Goal: Check status: Check status

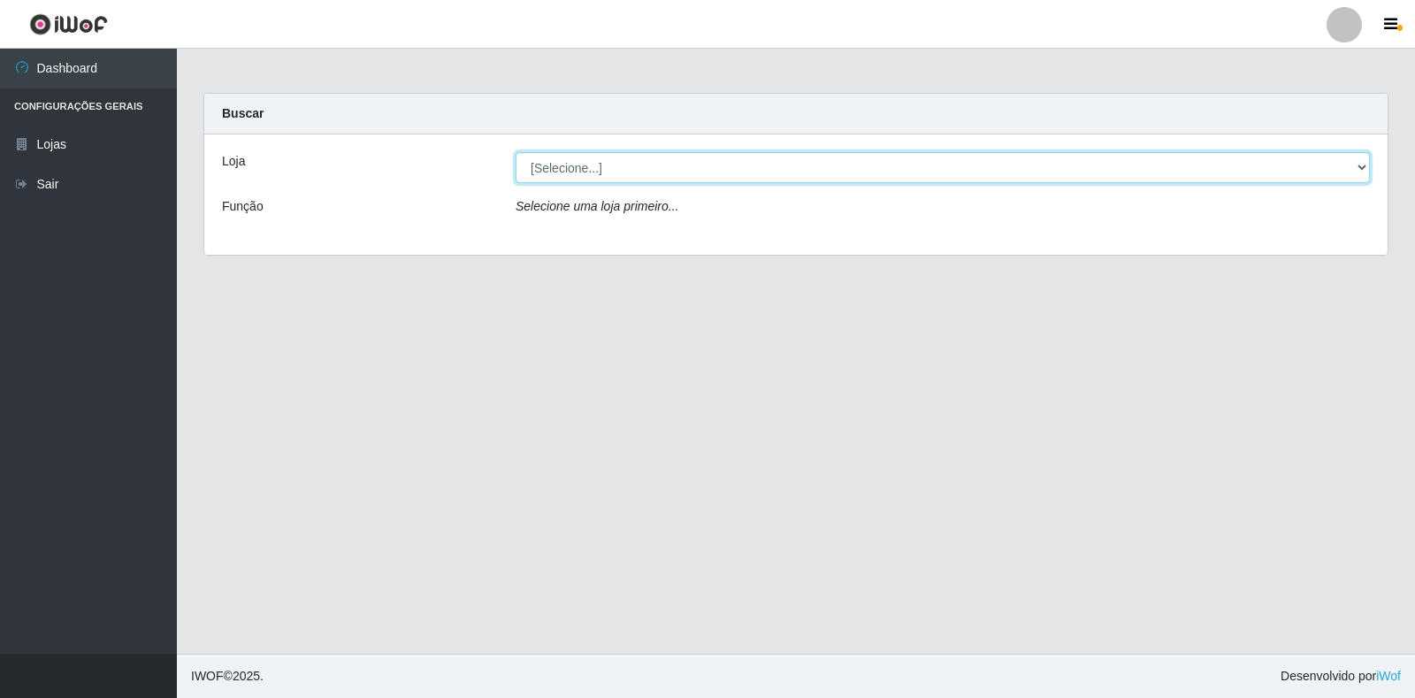
click at [662, 161] on select "[Selecione...] Atacado Vem - Loja 30 Laranjeiras Velha" at bounding box center [943, 167] width 854 height 31
select select "495"
click at [516, 152] on select "[Selecione...] Atacado Vem - Loja 30 Laranjeiras Velha" at bounding box center [943, 167] width 854 height 31
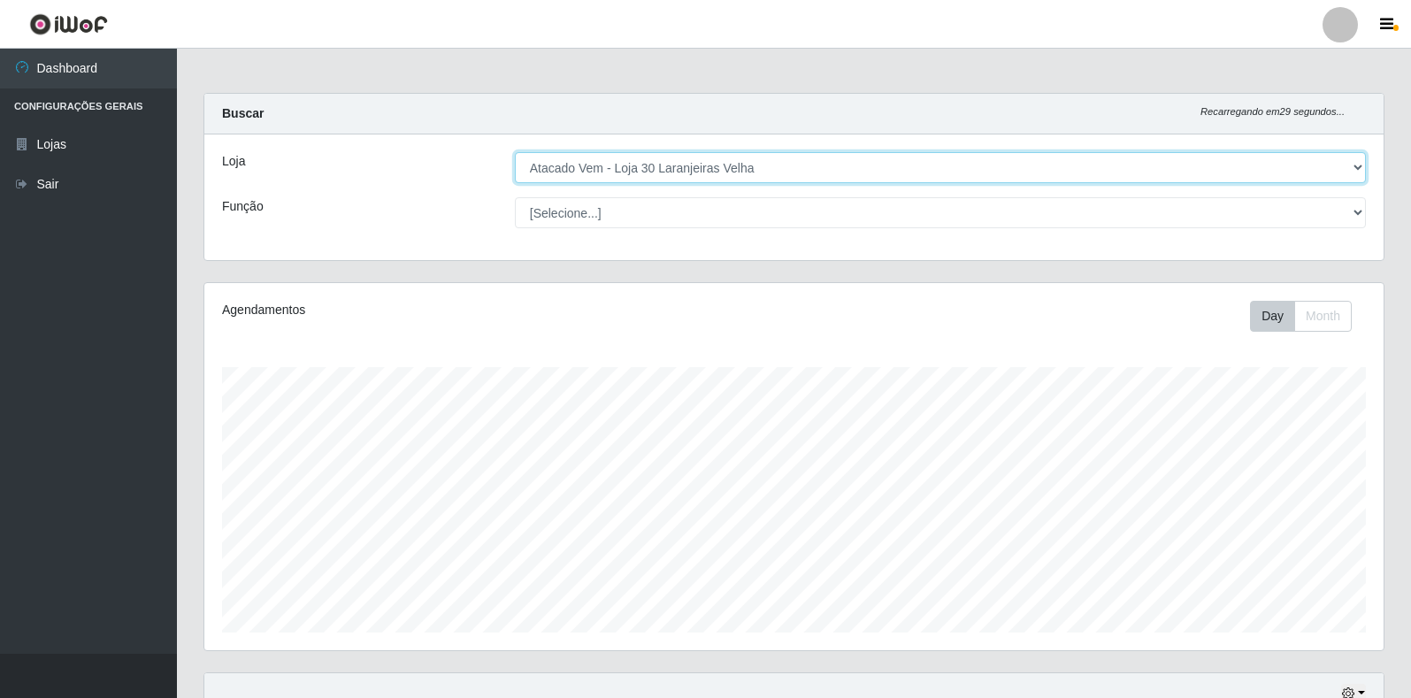
scroll to position [162, 0]
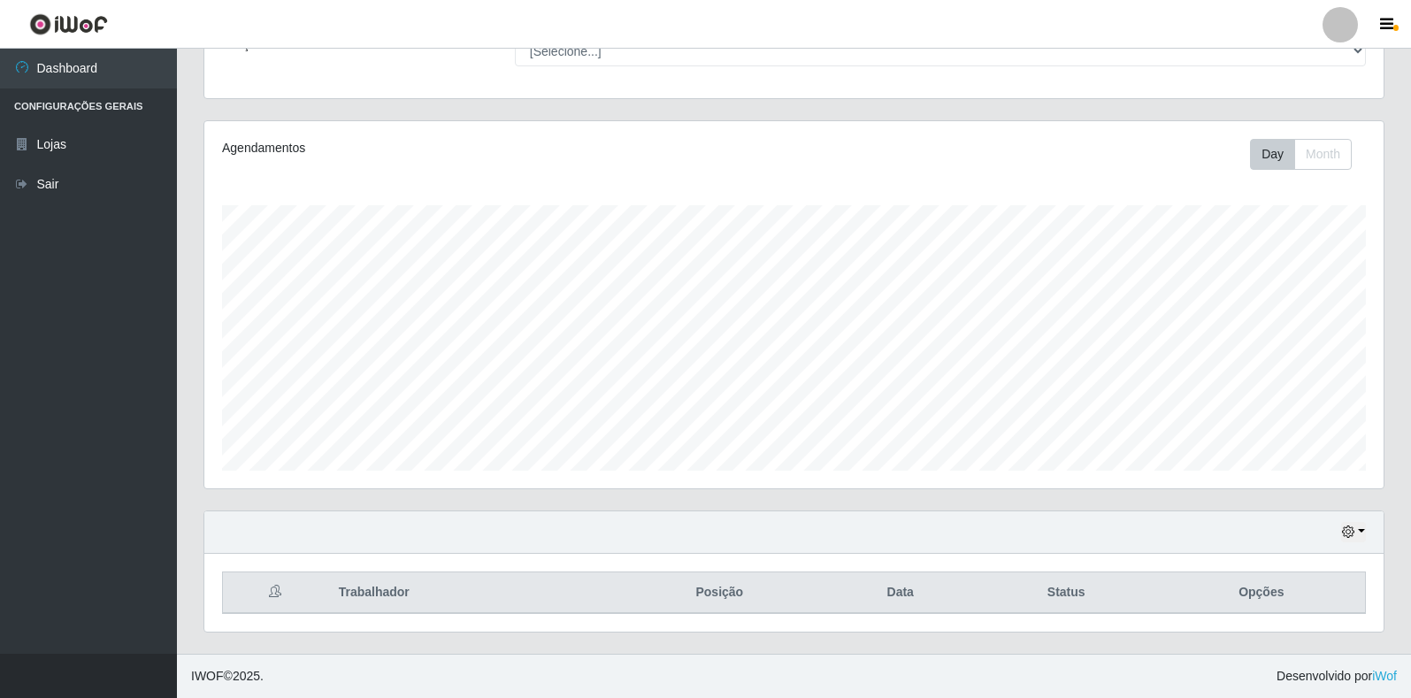
click at [1366, 528] on div "Hoje 1 dia 3 dias 1 Semana Não encerrados" at bounding box center [793, 532] width 1179 height 42
click at [1362, 528] on button "button" at bounding box center [1353, 532] width 25 height 20
click at [1283, 392] on button "1 dia" at bounding box center [1295, 391] width 140 height 37
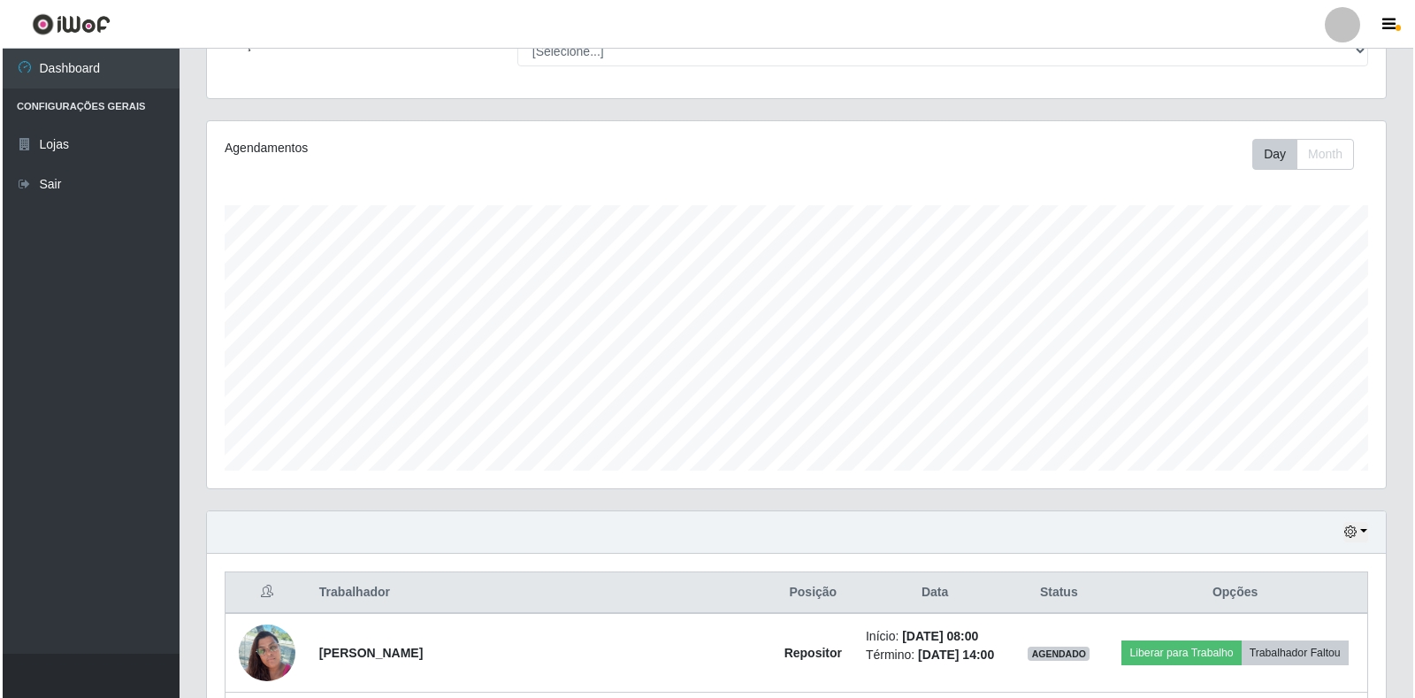
scroll to position [555, 0]
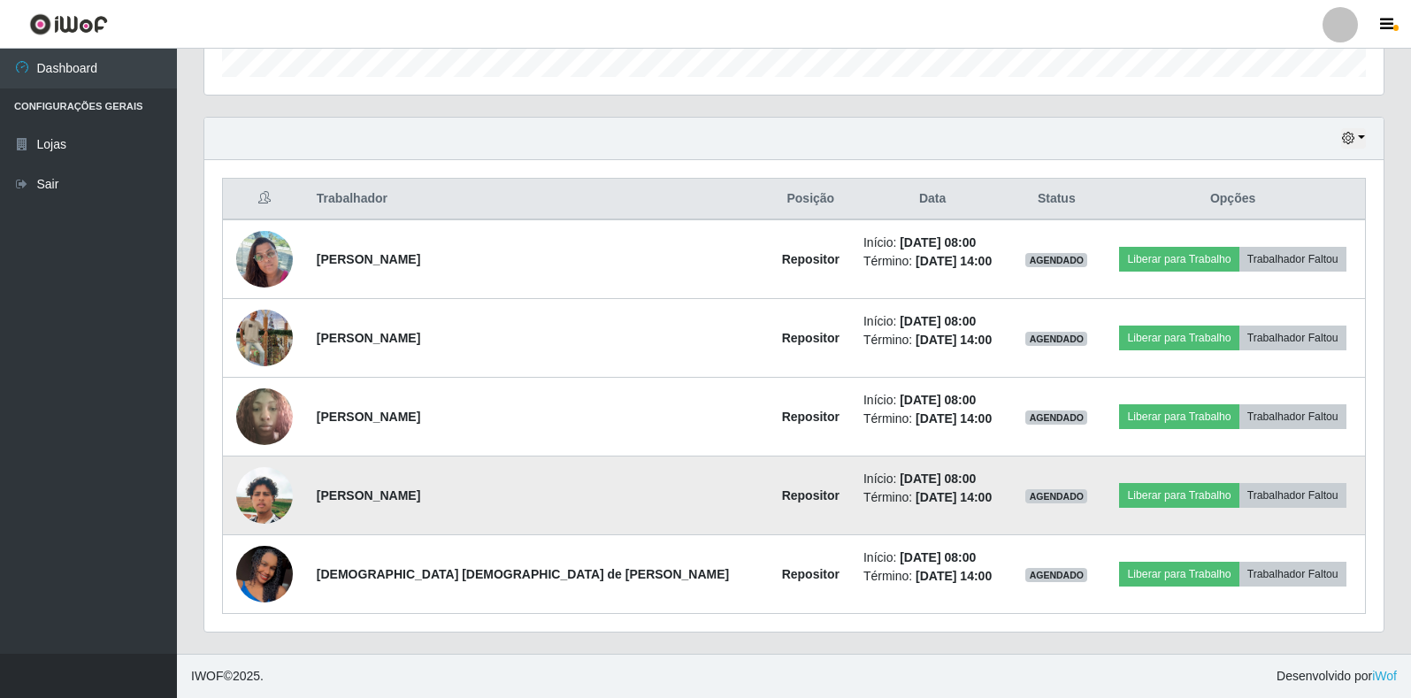
click at [258, 504] on img at bounding box center [264, 495] width 57 height 101
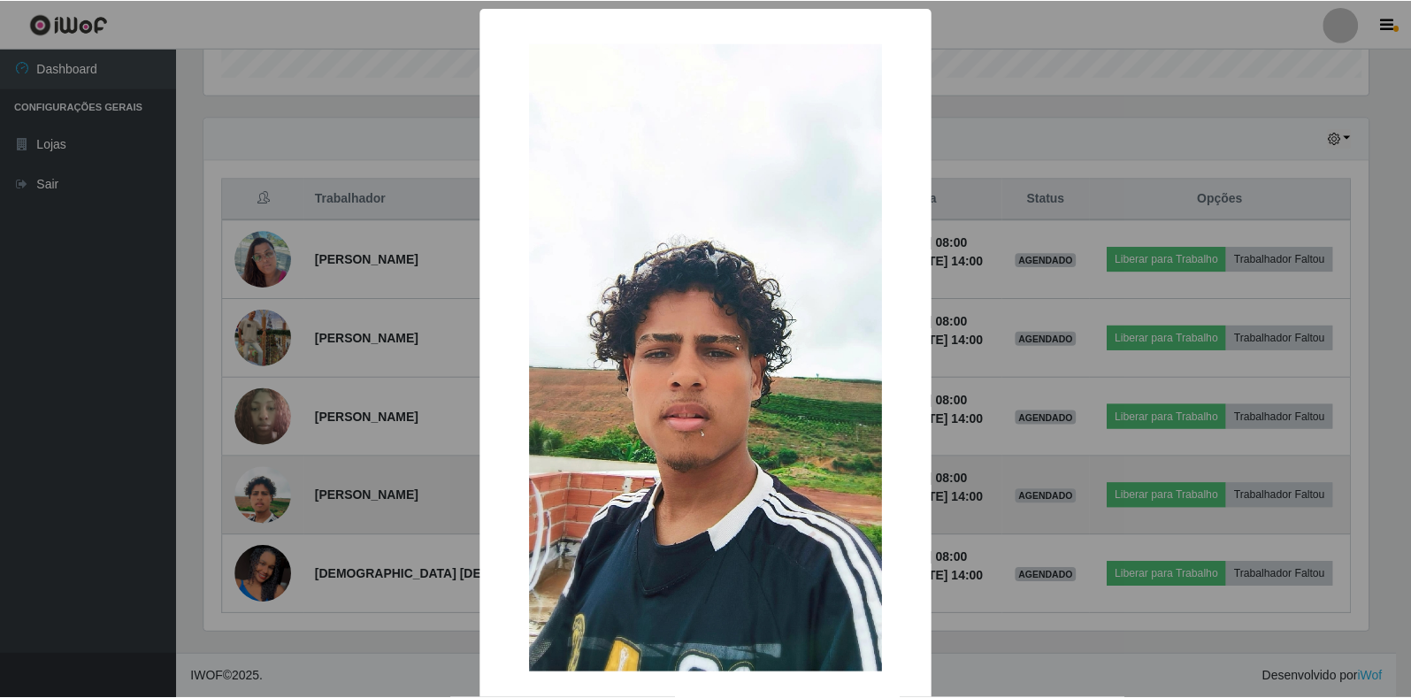
scroll to position [367, 1168]
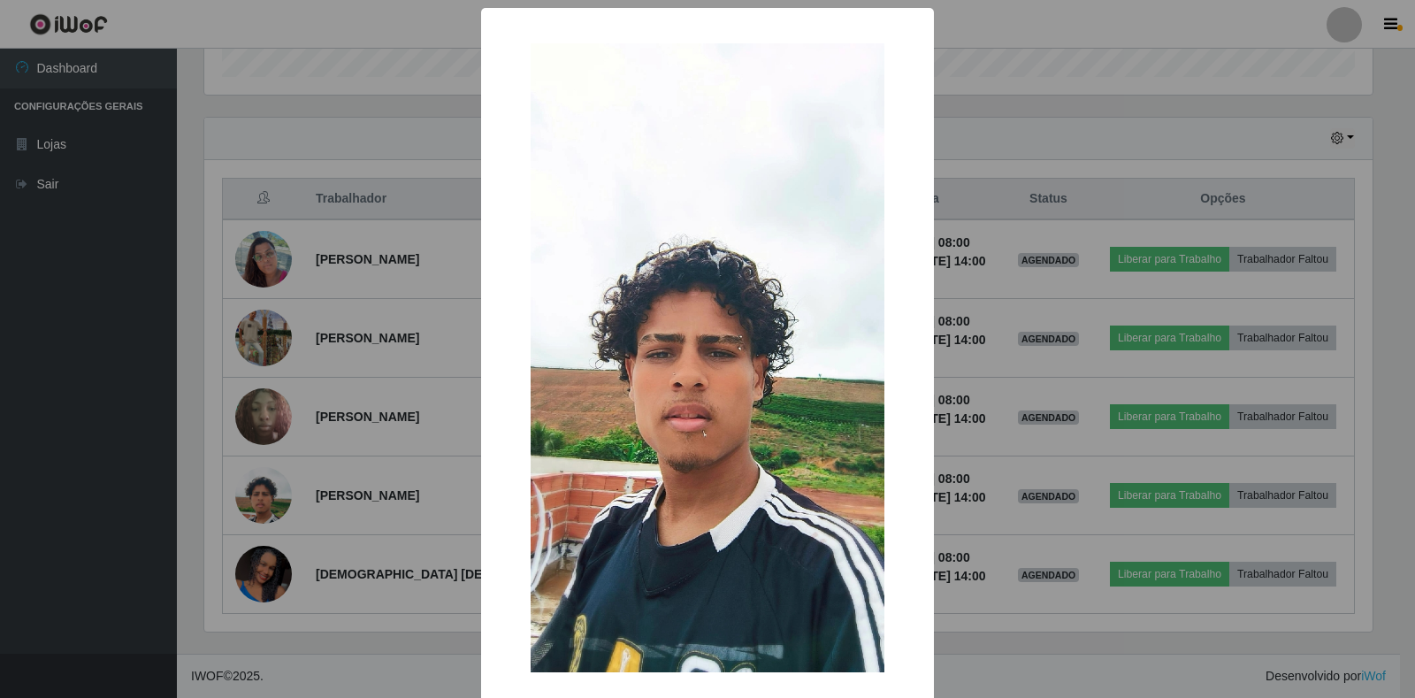
click at [333, 613] on div "× OK Cancel" at bounding box center [707, 349] width 1415 height 698
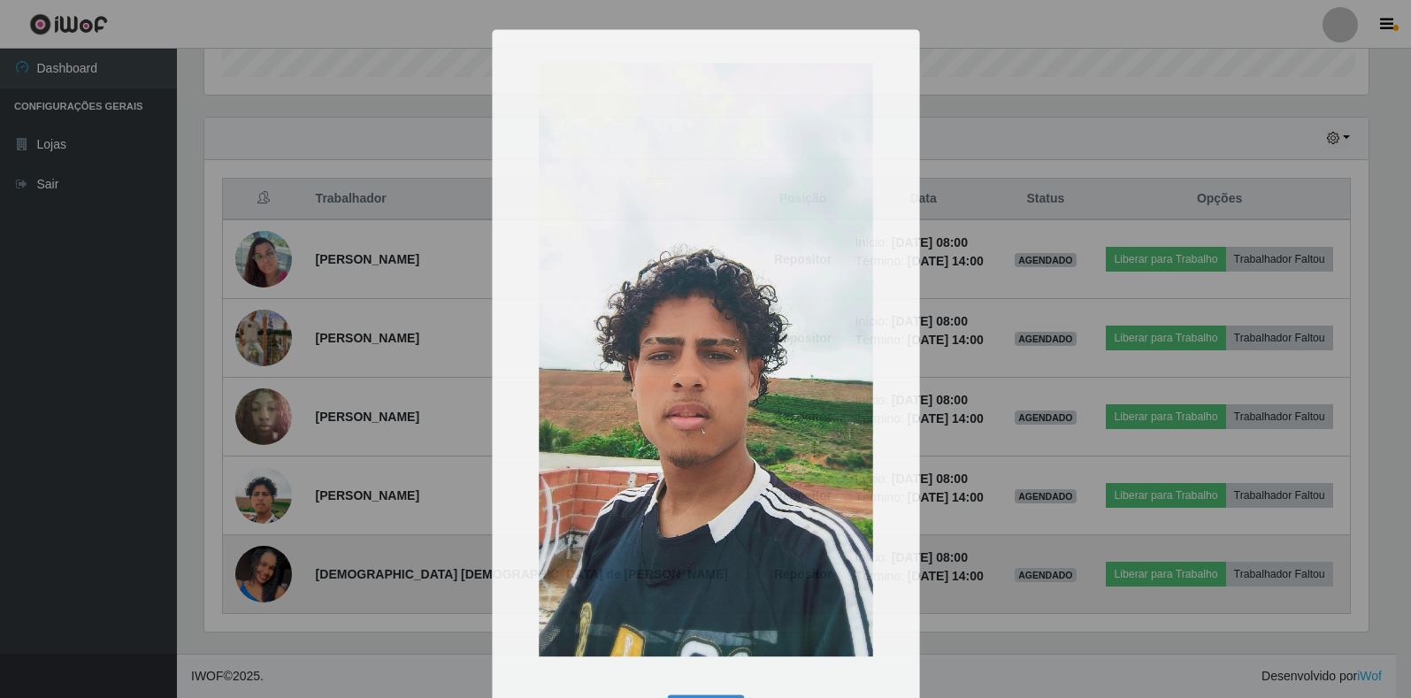
scroll to position [367, 1179]
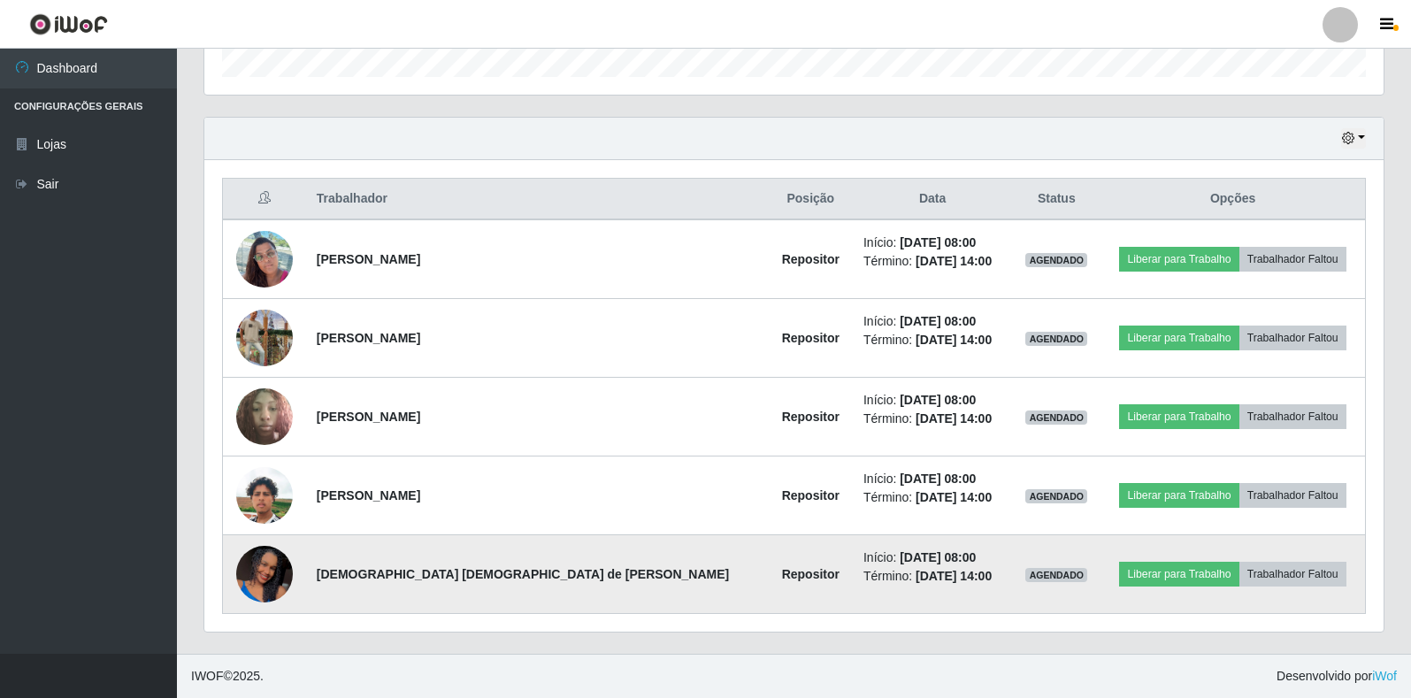
click at [283, 586] on img at bounding box center [264, 574] width 57 height 126
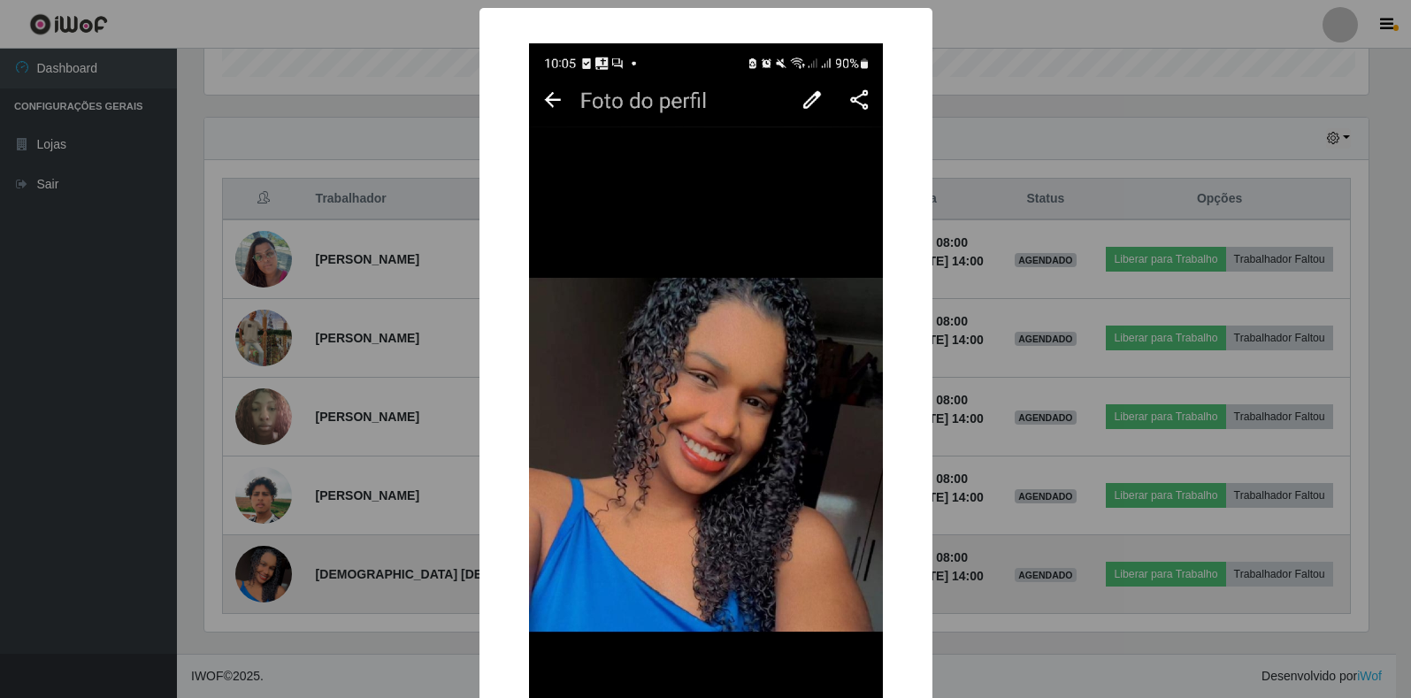
scroll to position [367, 1168]
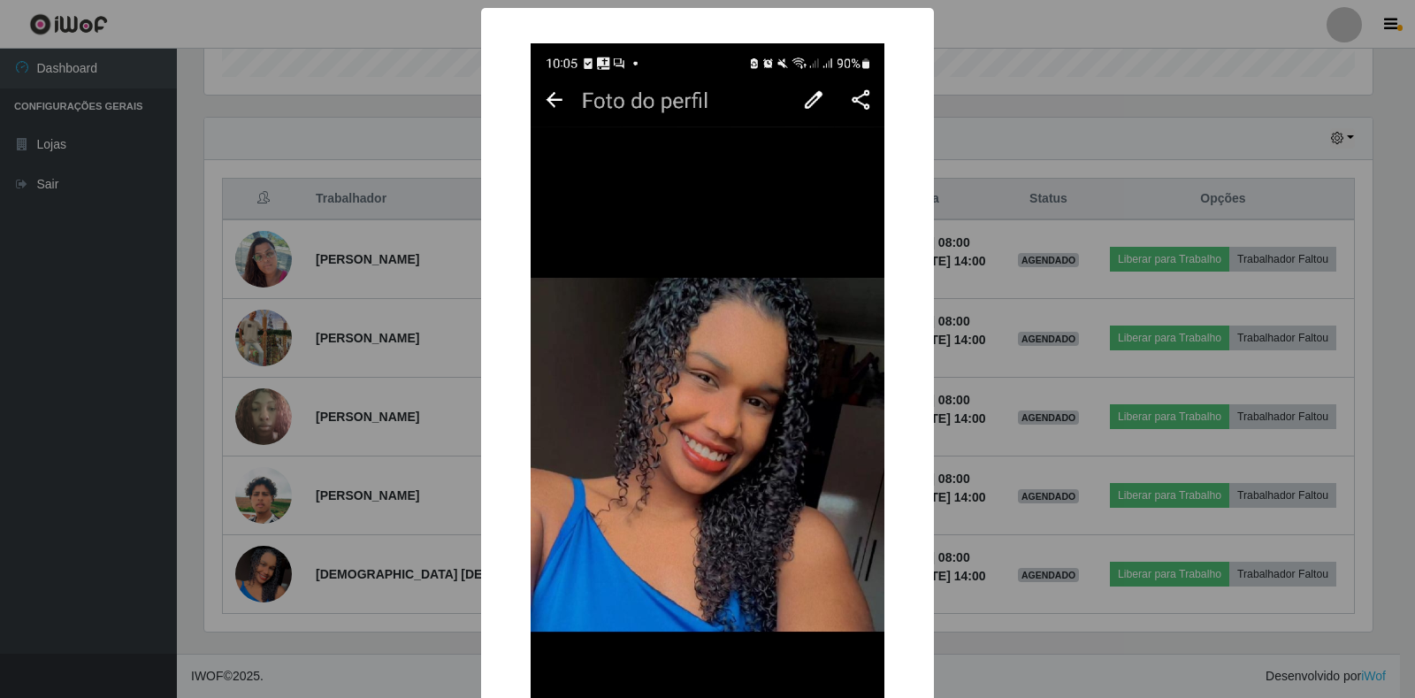
click at [356, 616] on div "× OK Cancel" at bounding box center [707, 349] width 1415 height 698
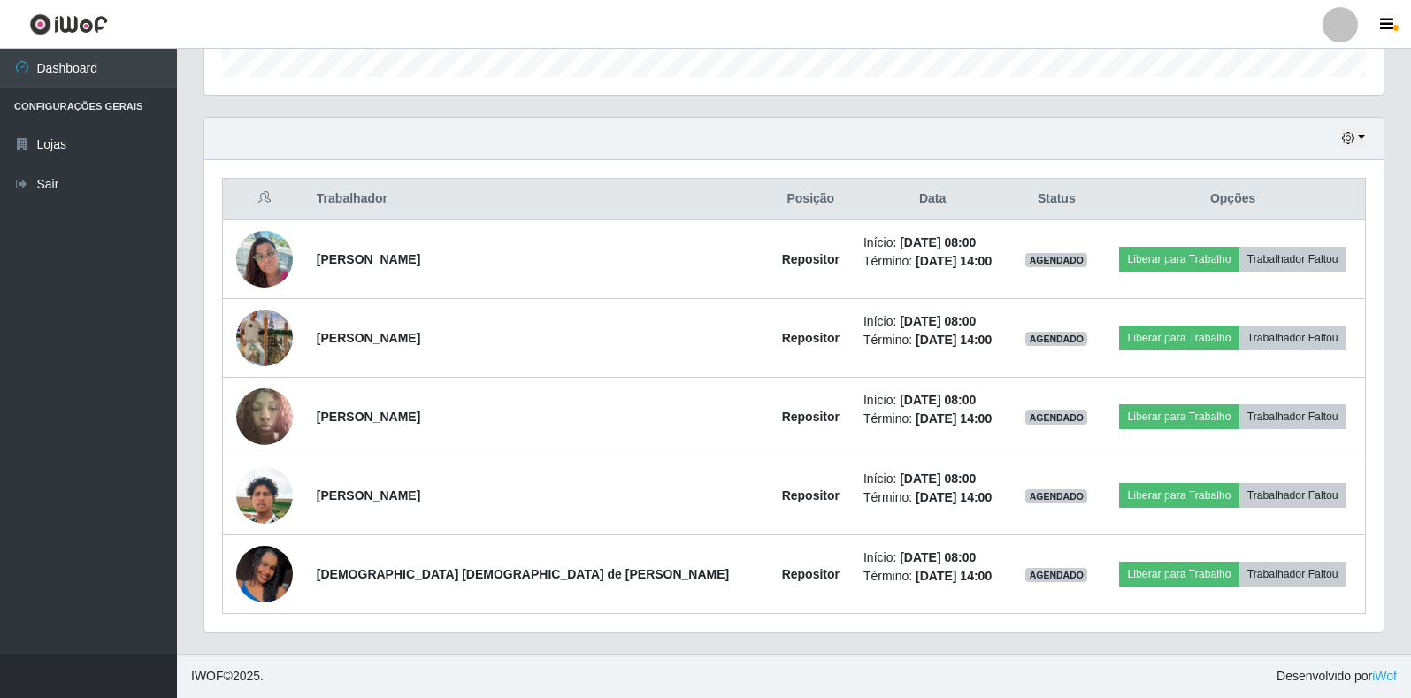
scroll to position [367, 1179]
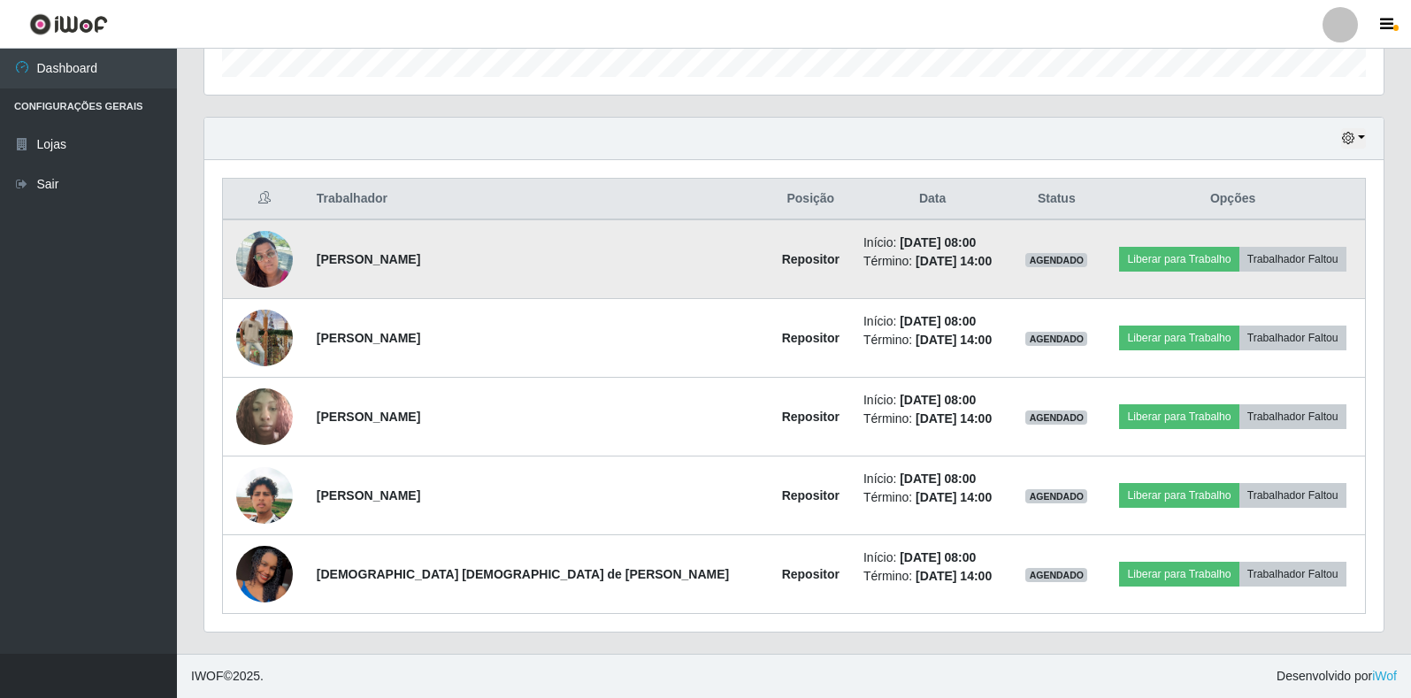
click at [266, 271] on img at bounding box center [264, 258] width 57 height 75
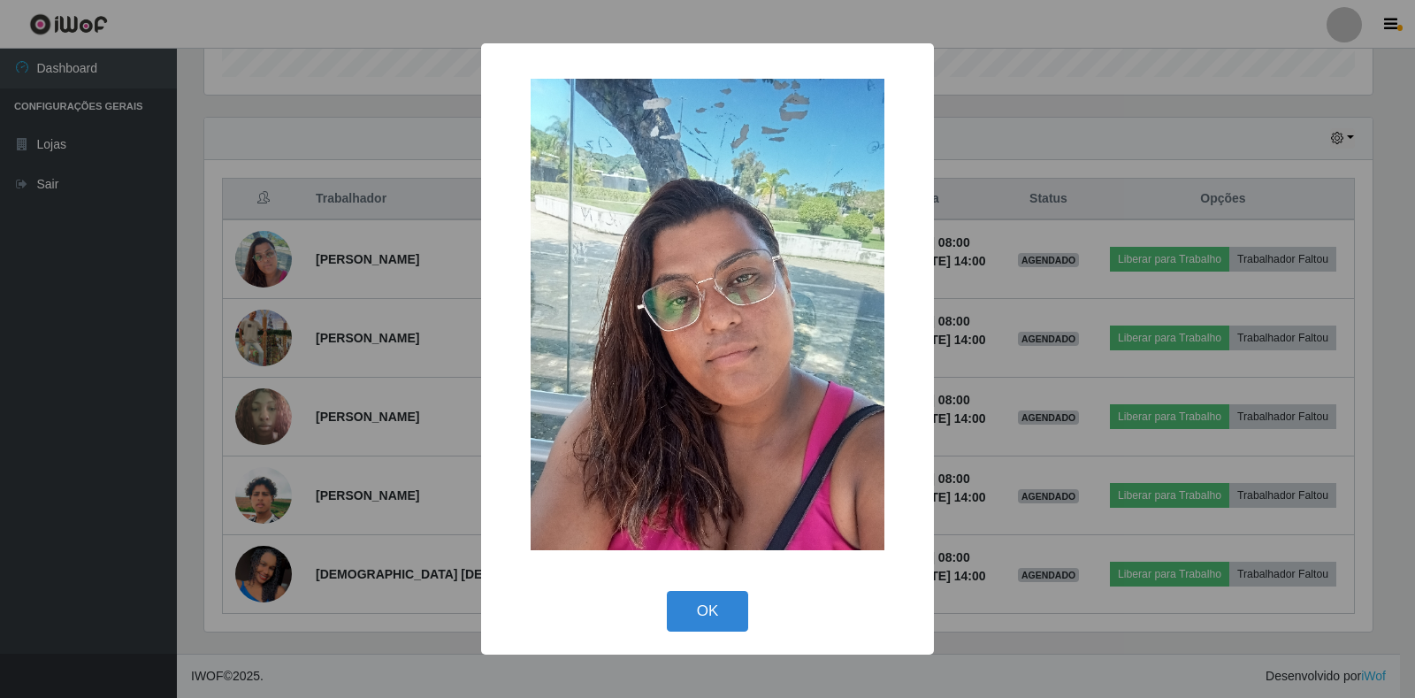
click at [336, 624] on div "× OK Cancel" at bounding box center [707, 349] width 1415 height 698
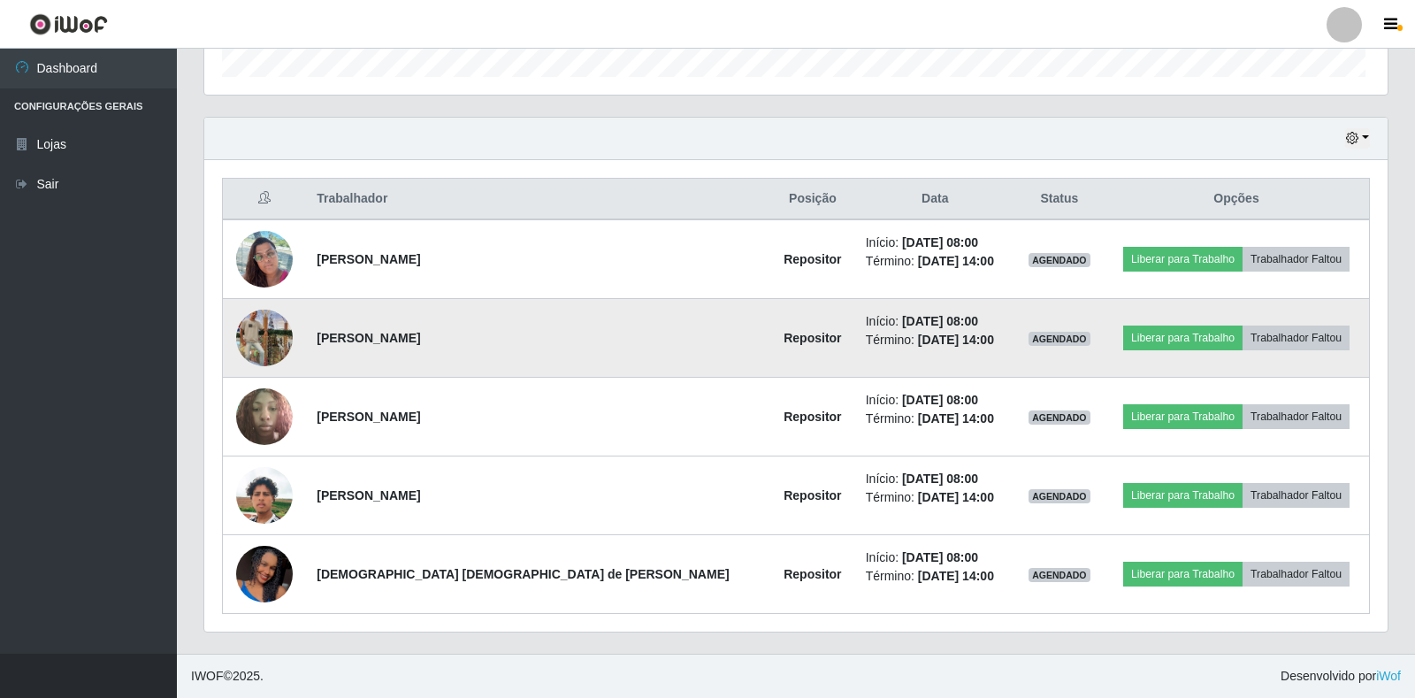
scroll to position [367, 1179]
click at [274, 348] on img at bounding box center [264, 337] width 57 height 101
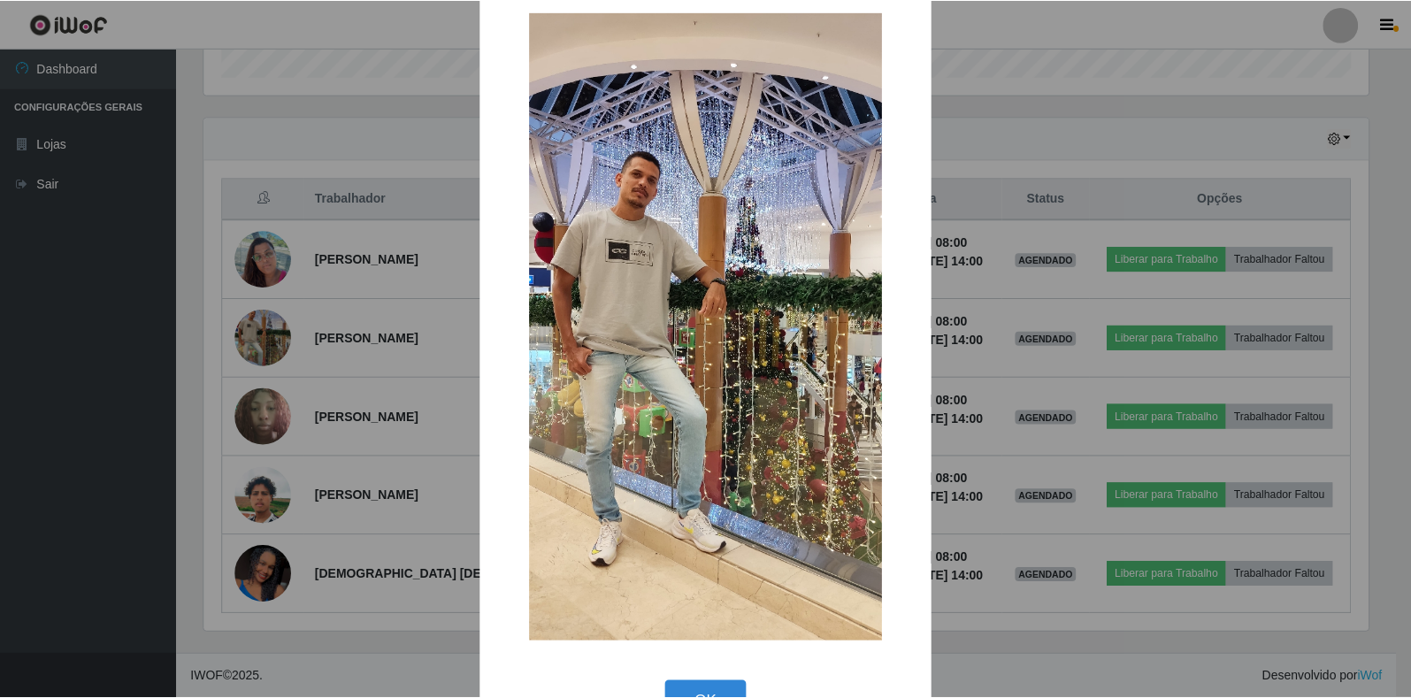
scroll to position [0, 0]
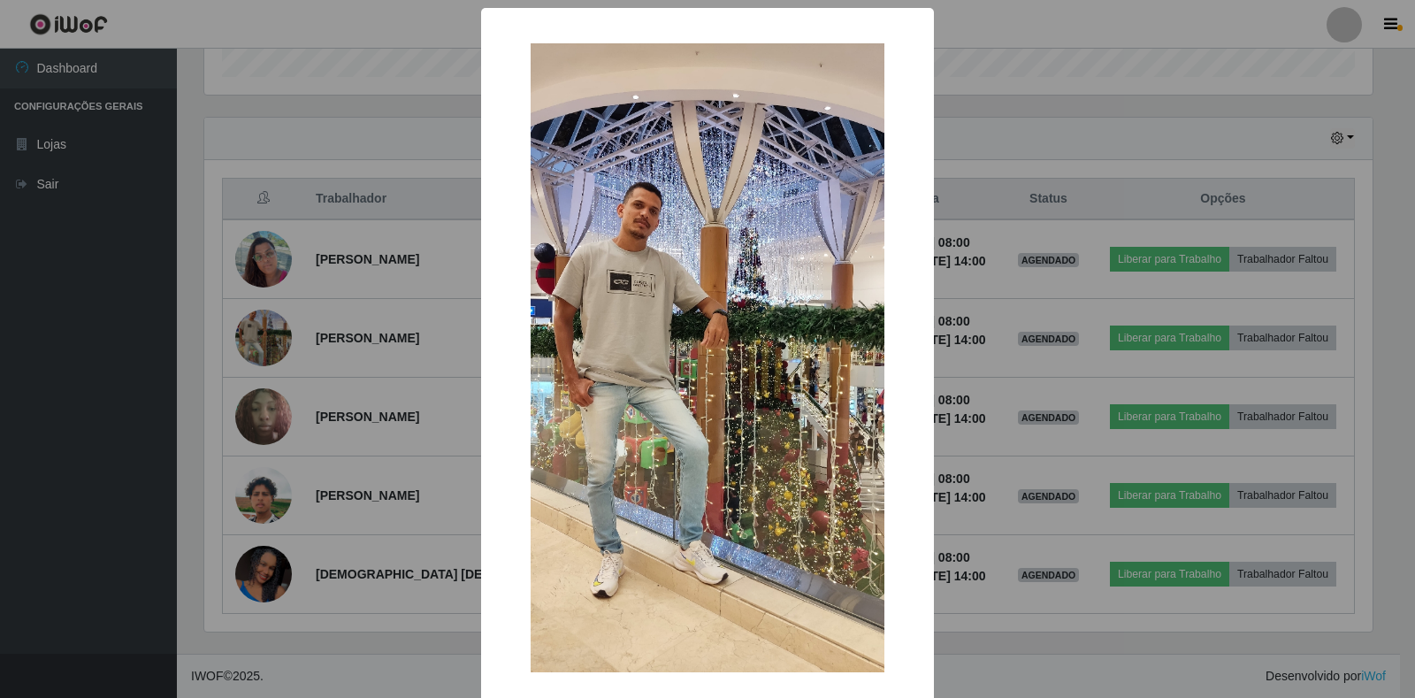
click at [431, 631] on div "× OK Cancel" at bounding box center [707, 349] width 1415 height 698
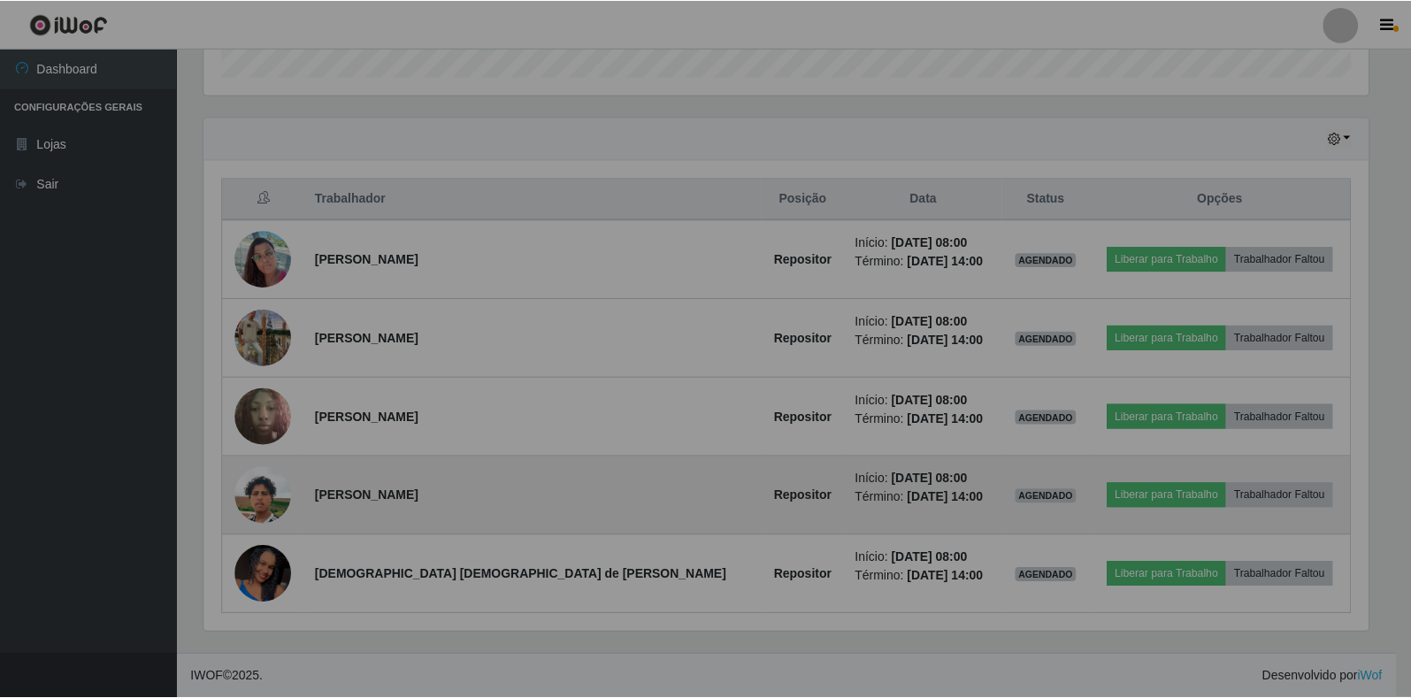
scroll to position [367, 1179]
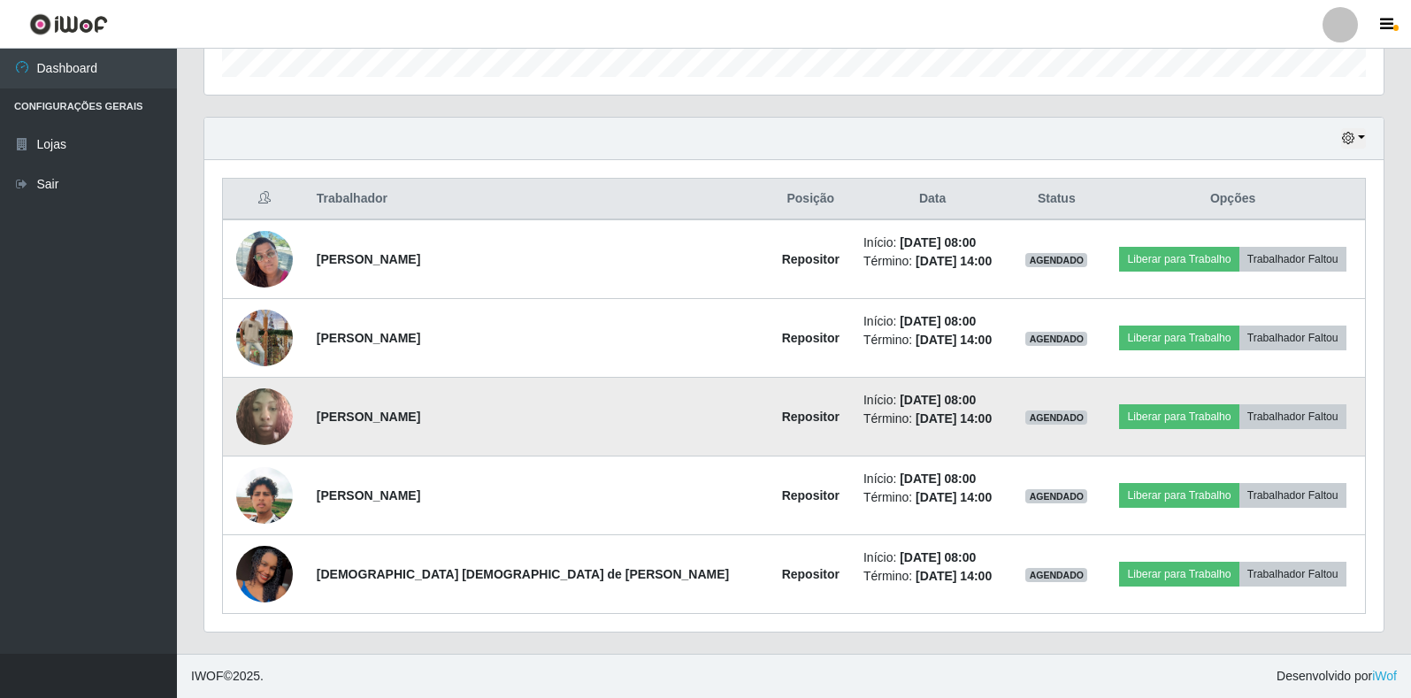
click at [269, 410] on img at bounding box center [264, 416] width 57 height 75
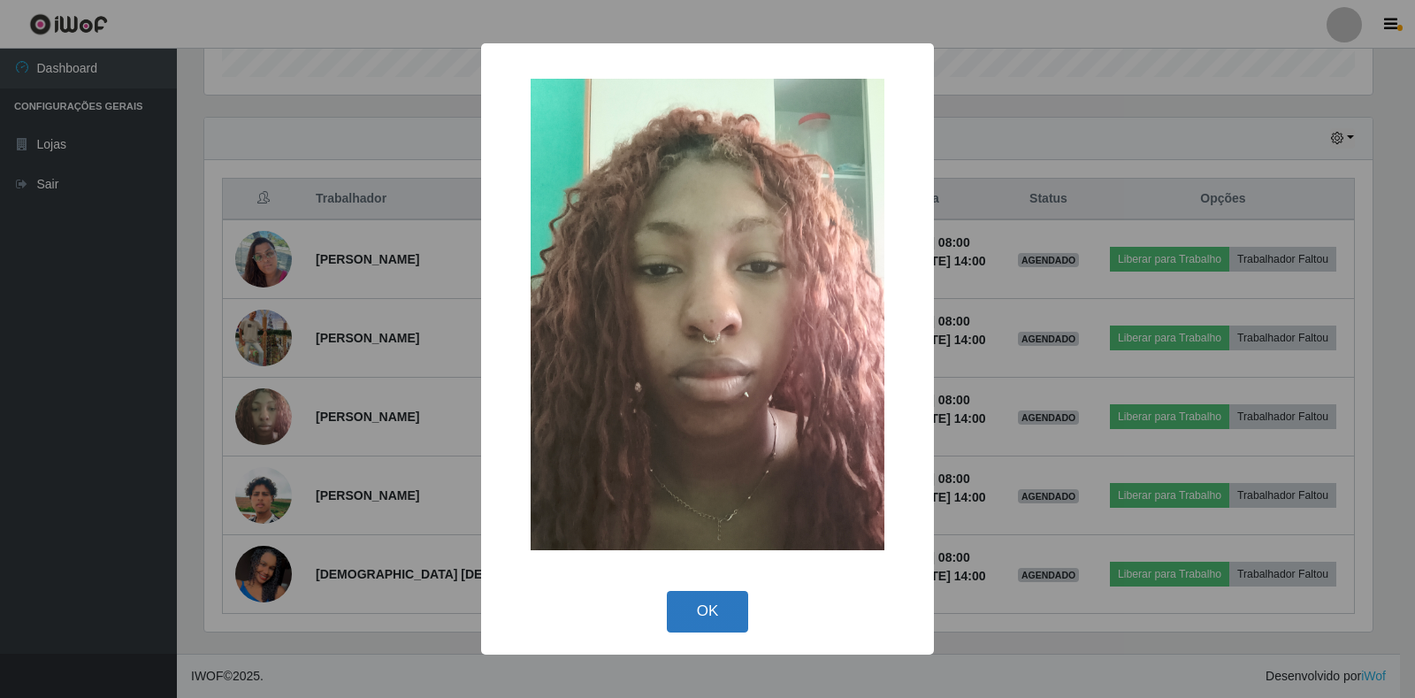
click at [707, 609] on button "OK" at bounding box center [708, 612] width 82 height 42
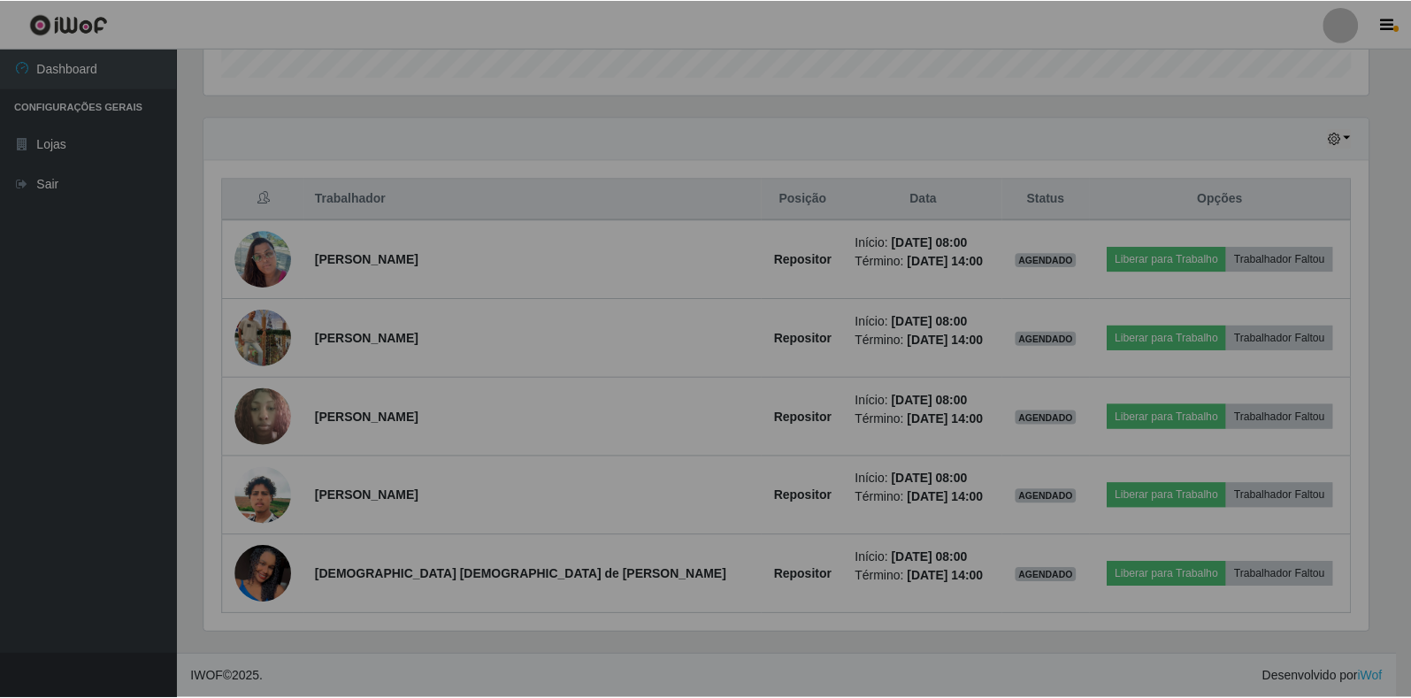
scroll to position [367, 1179]
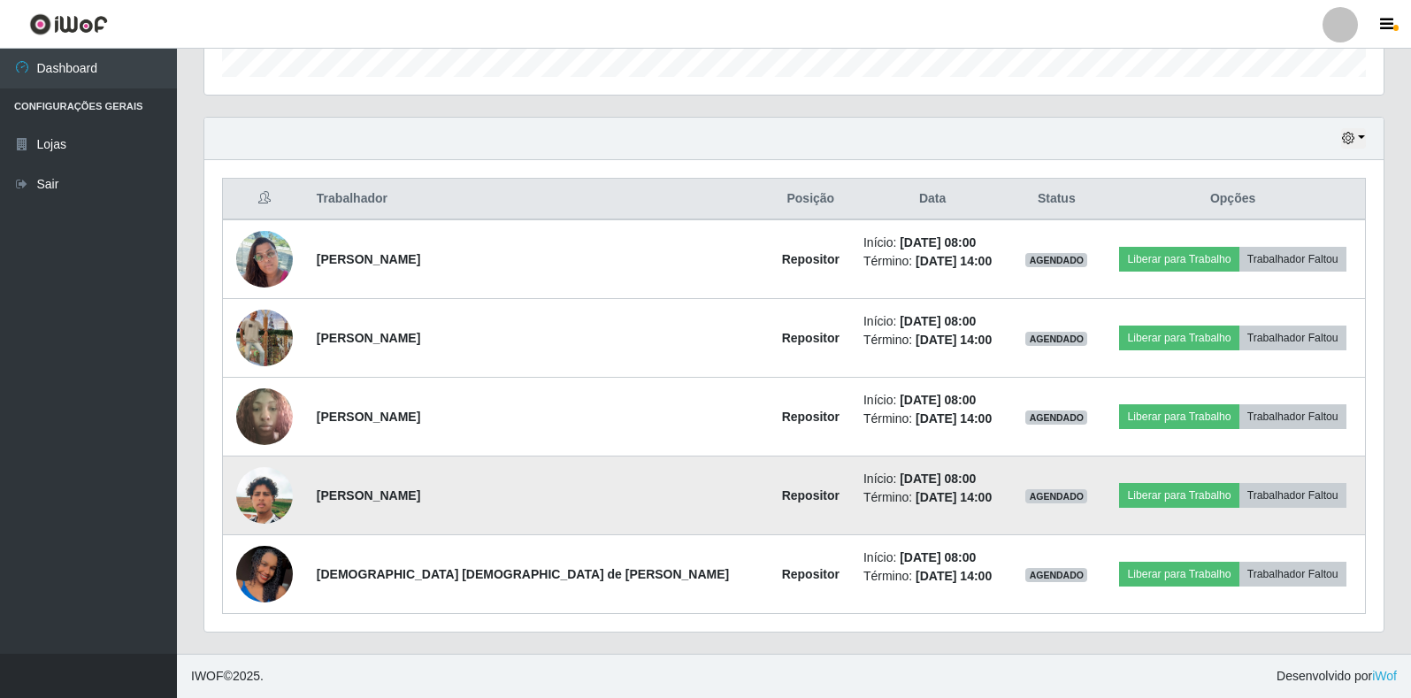
click at [275, 504] on img at bounding box center [264, 495] width 57 height 101
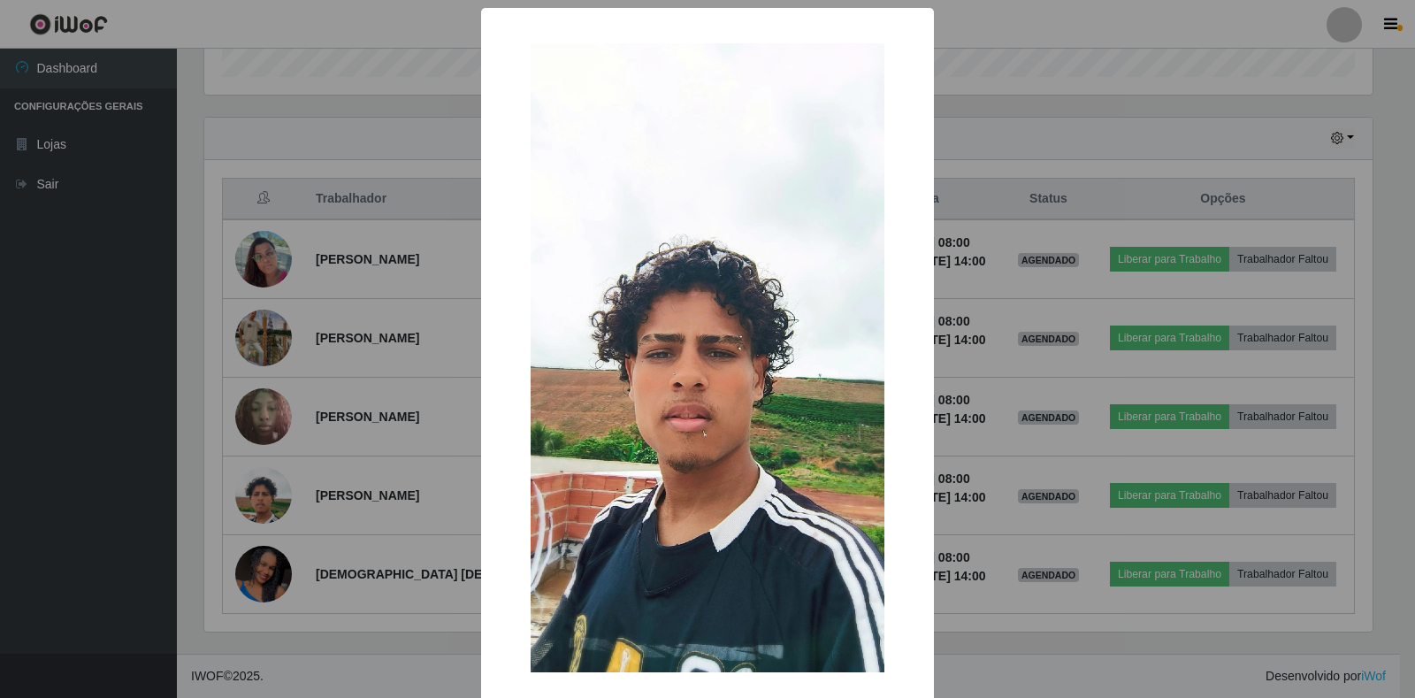
click at [376, 688] on div "× OK Cancel" at bounding box center [707, 349] width 1415 height 698
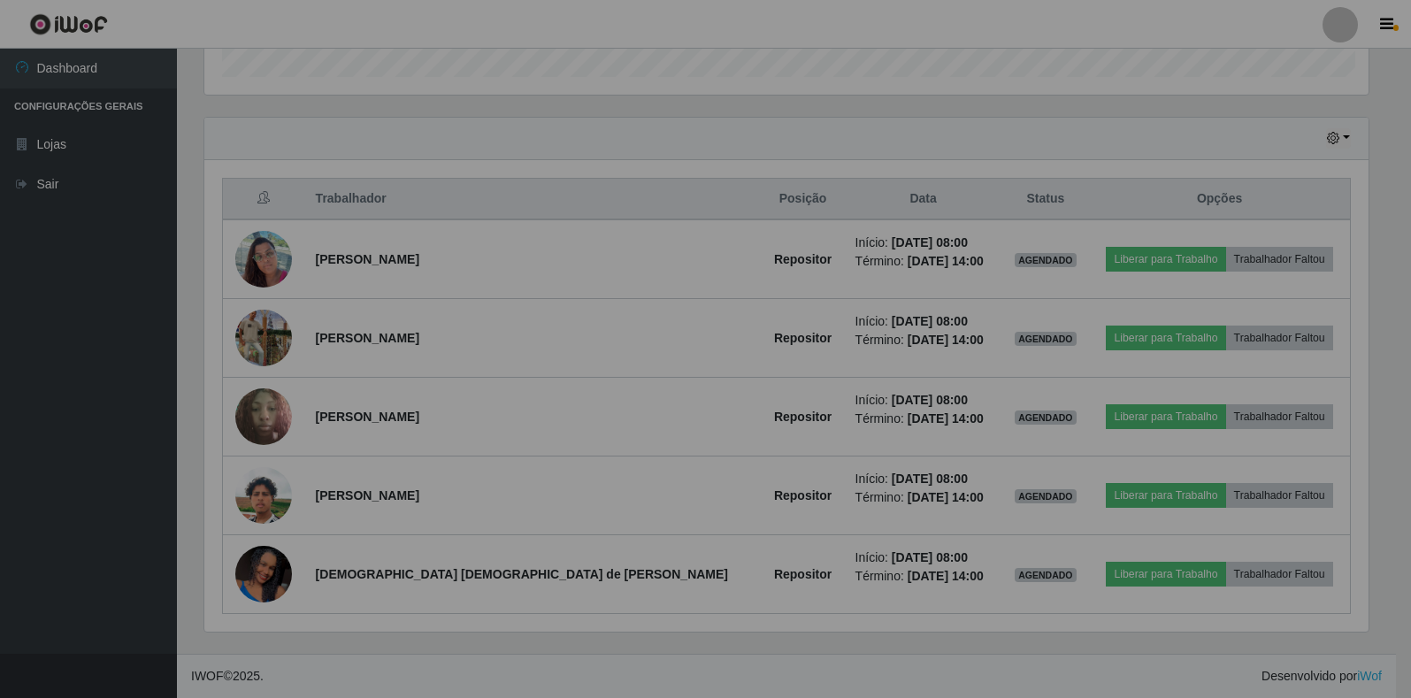
scroll to position [367, 1179]
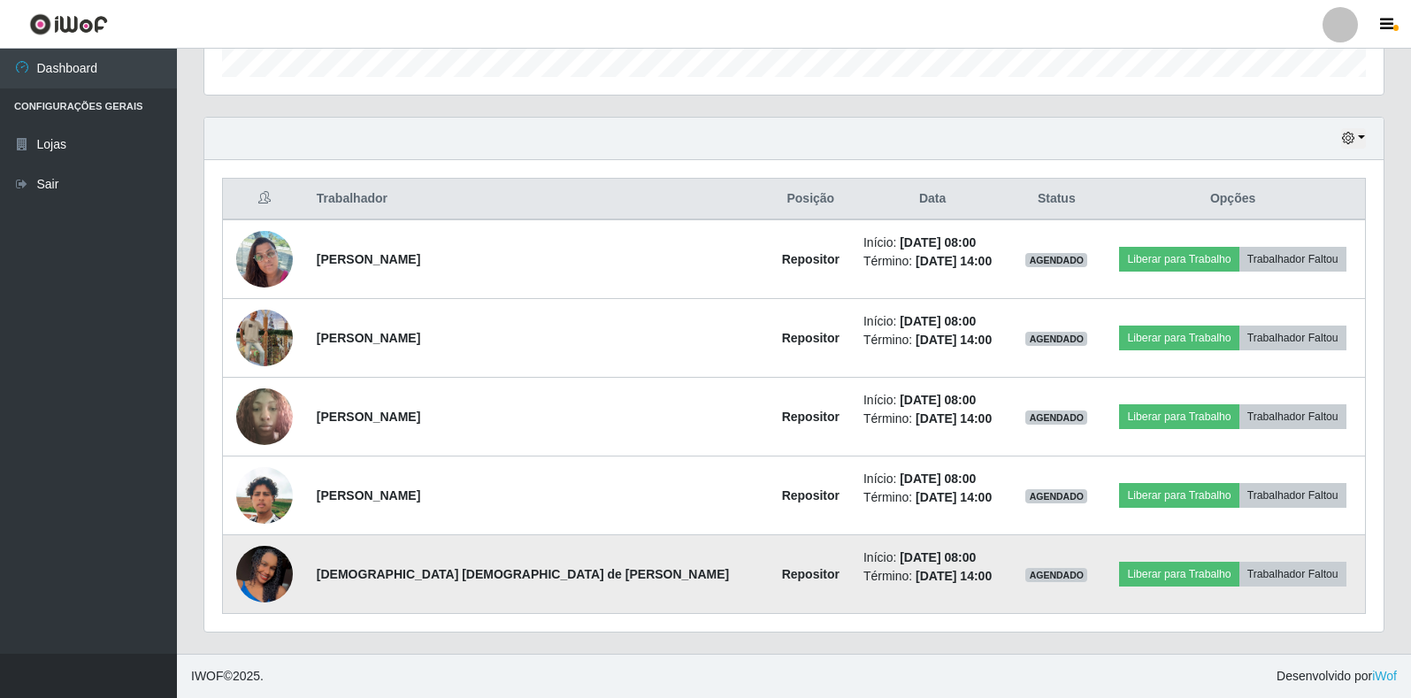
click at [259, 579] on img at bounding box center [264, 574] width 57 height 126
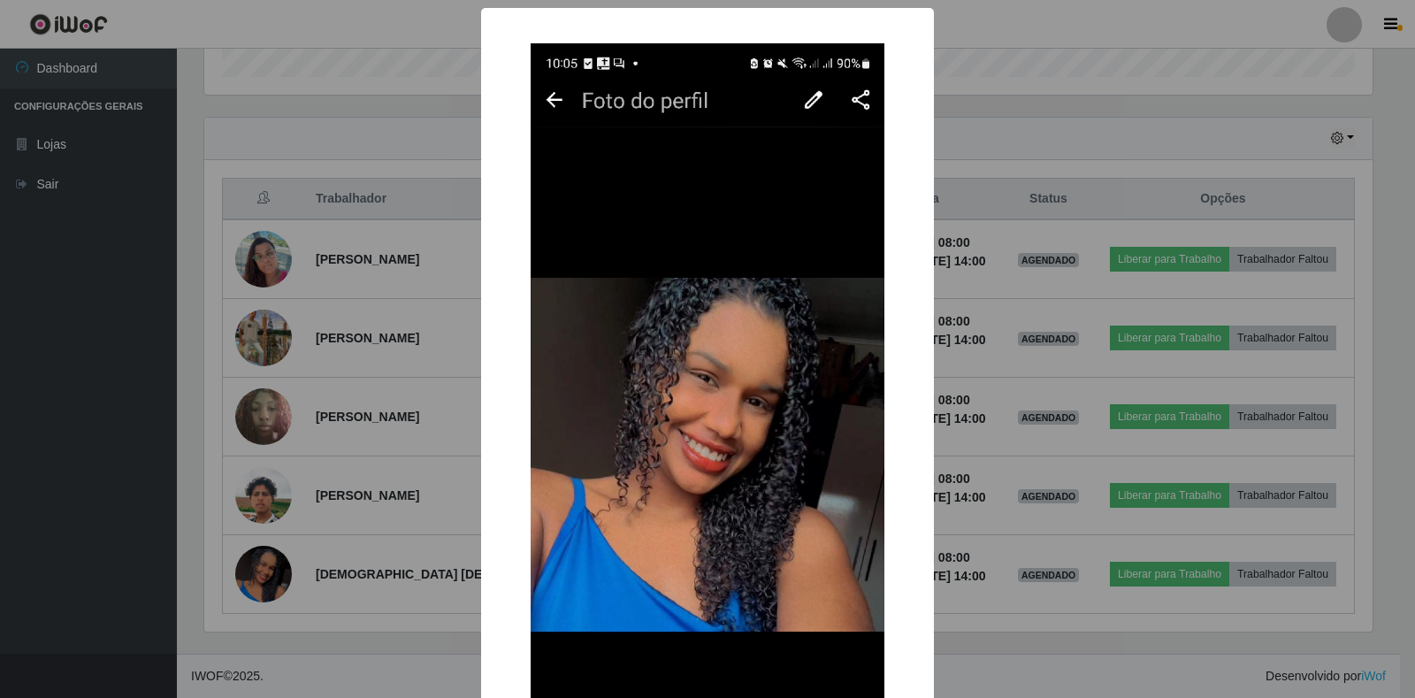
click at [357, 657] on div "× OK Cancel" at bounding box center [707, 349] width 1415 height 698
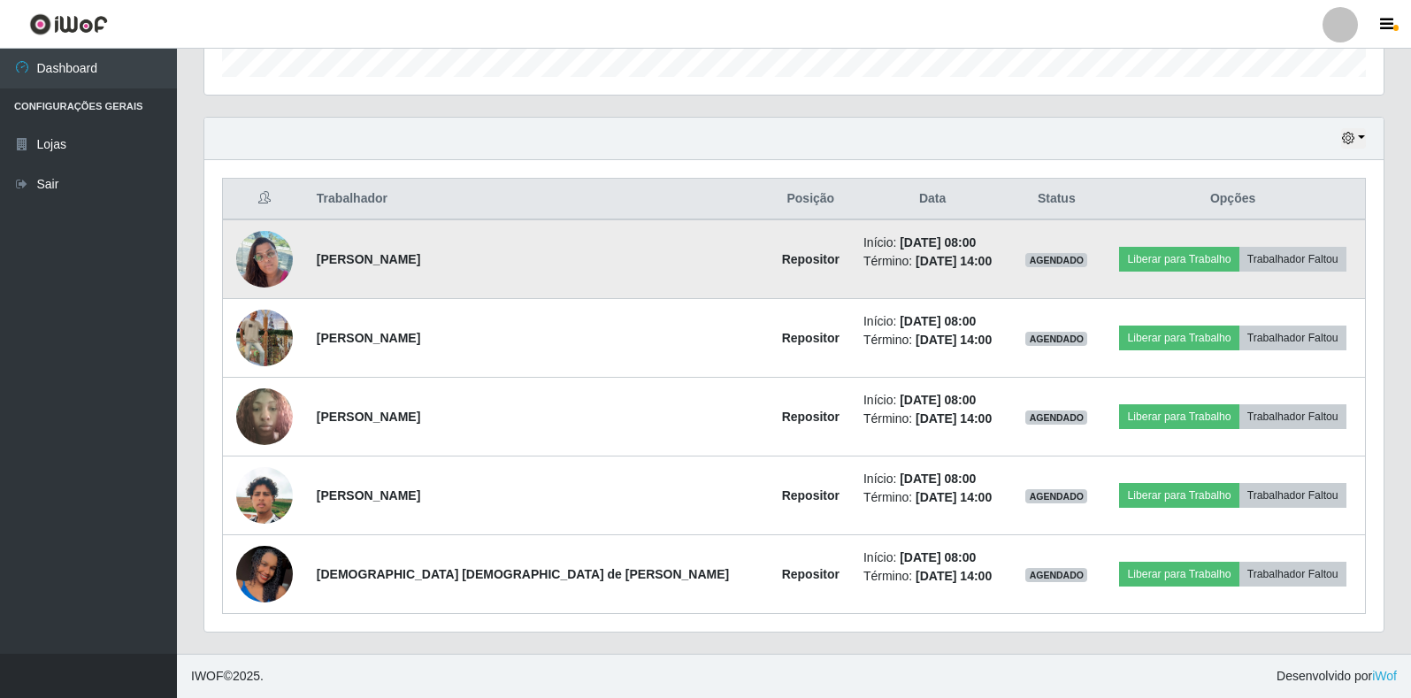
scroll to position [367, 1179]
